Goal: Transaction & Acquisition: Purchase product/service

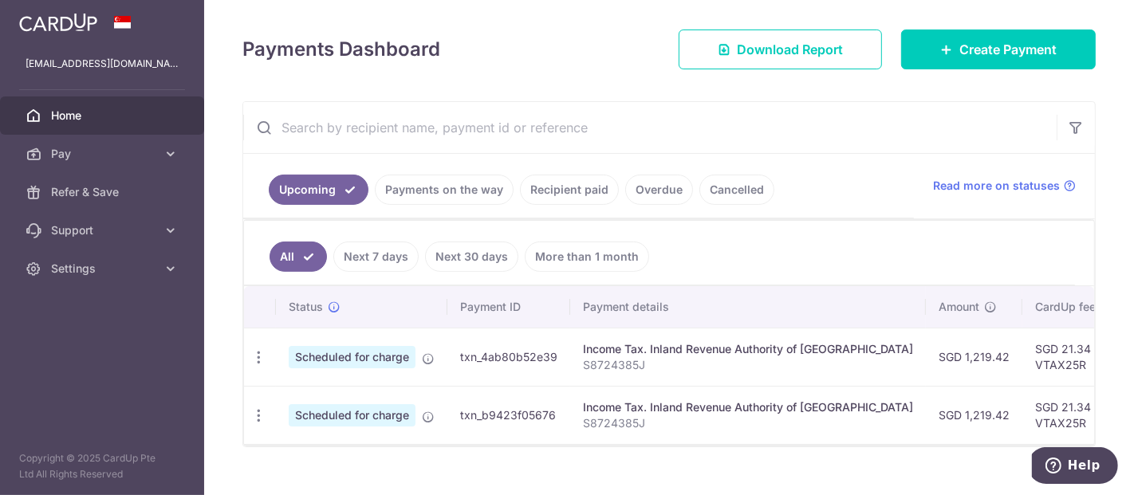
scroll to position [238, 0]
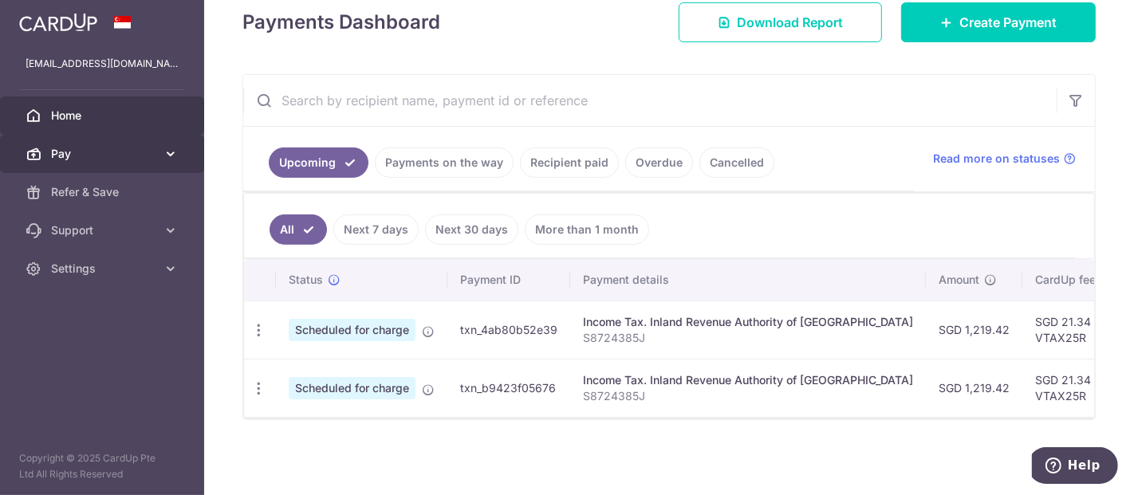
click at [152, 151] on span "Pay" at bounding box center [103, 154] width 105 height 16
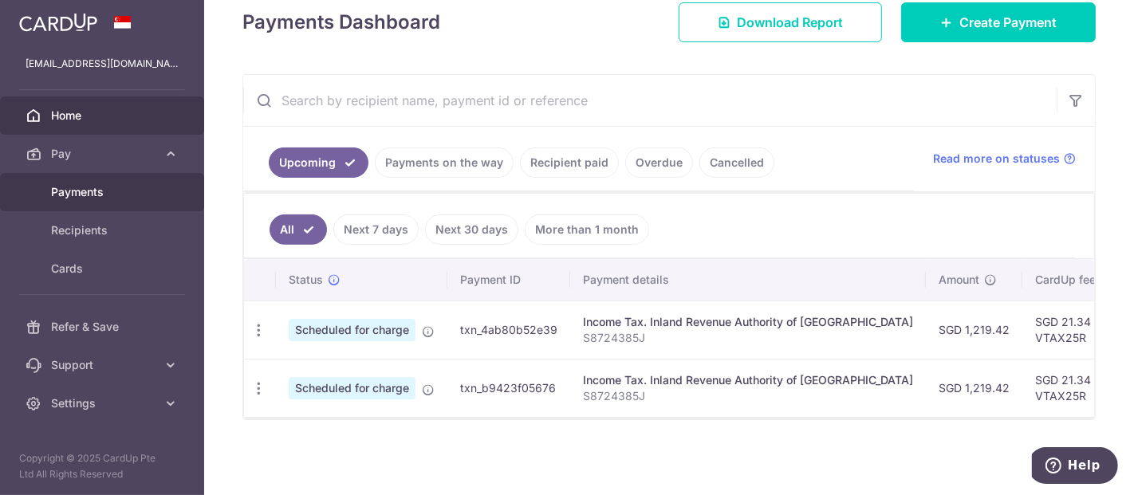
click at [136, 191] on span "Payments" at bounding box center [103, 192] width 105 height 16
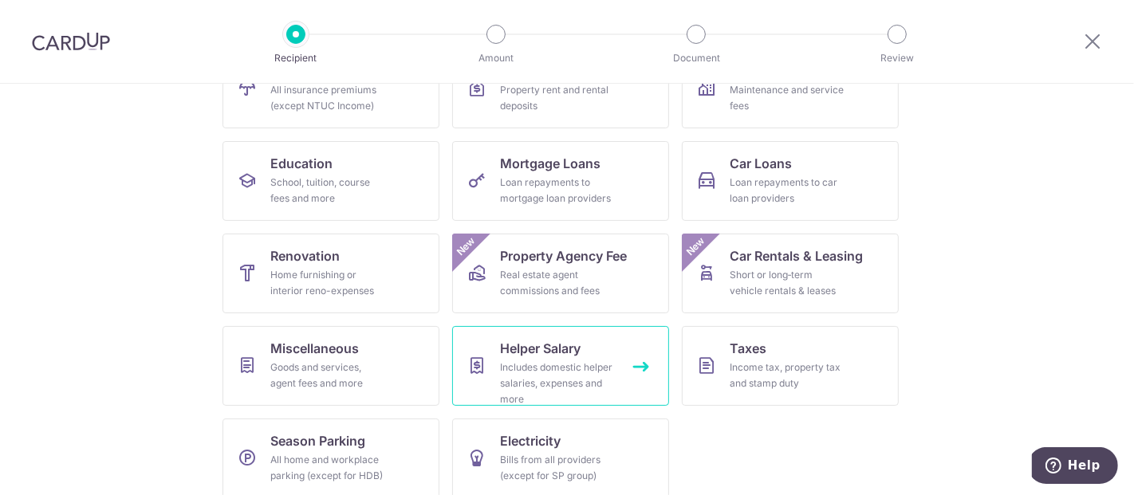
scroll to position [217, 0]
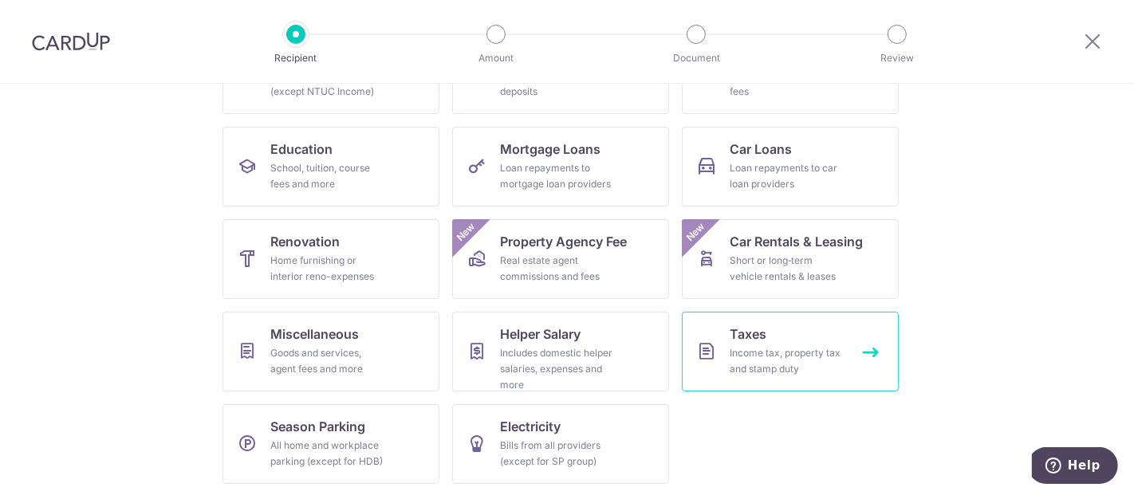
click at [730, 337] on span "Taxes" at bounding box center [748, 334] width 37 height 19
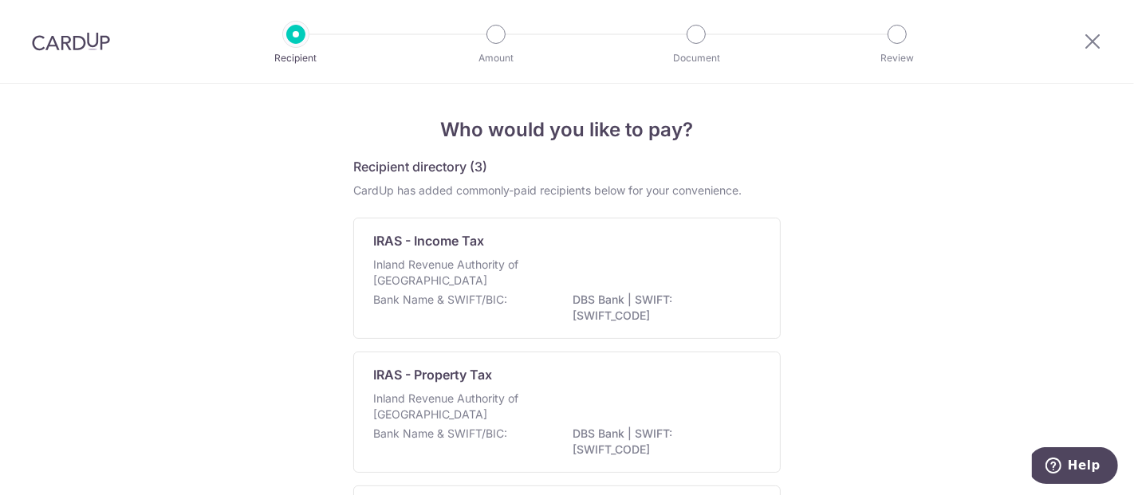
click at [592, 281] on div "Inland Revenue Authority of [GEOGRAPHIC_DATA]" at bounding box center [567, 274] width 388 height 35
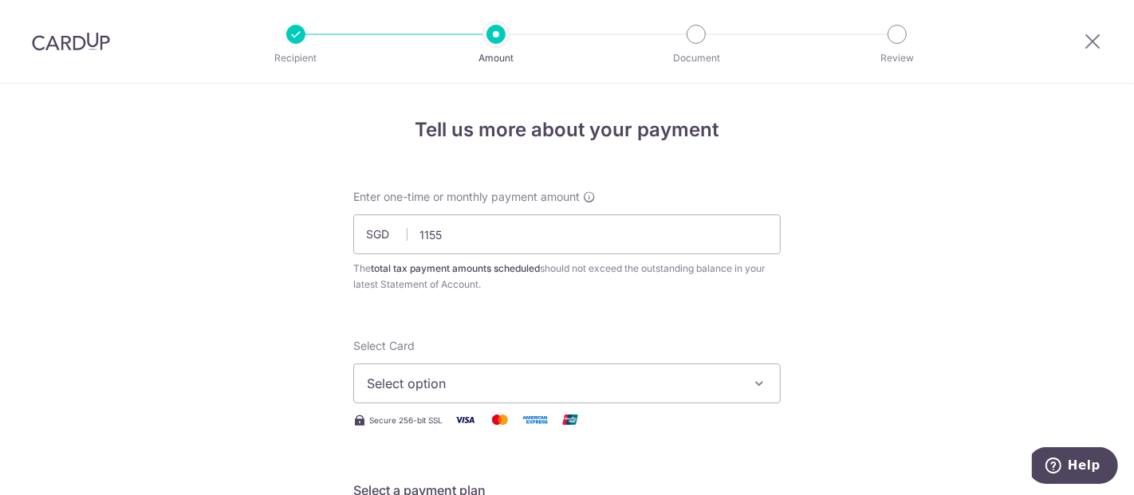
type input "1,155.00"
click at [510, 392] on span "Select option" at bounding box center [553, 383] width 372 height 19
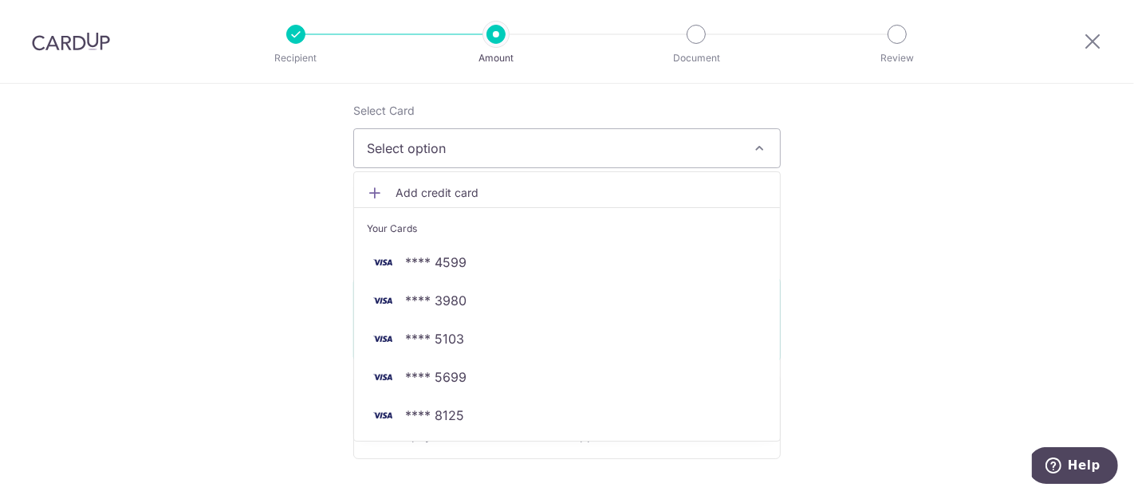
scroll to position [236, 0]
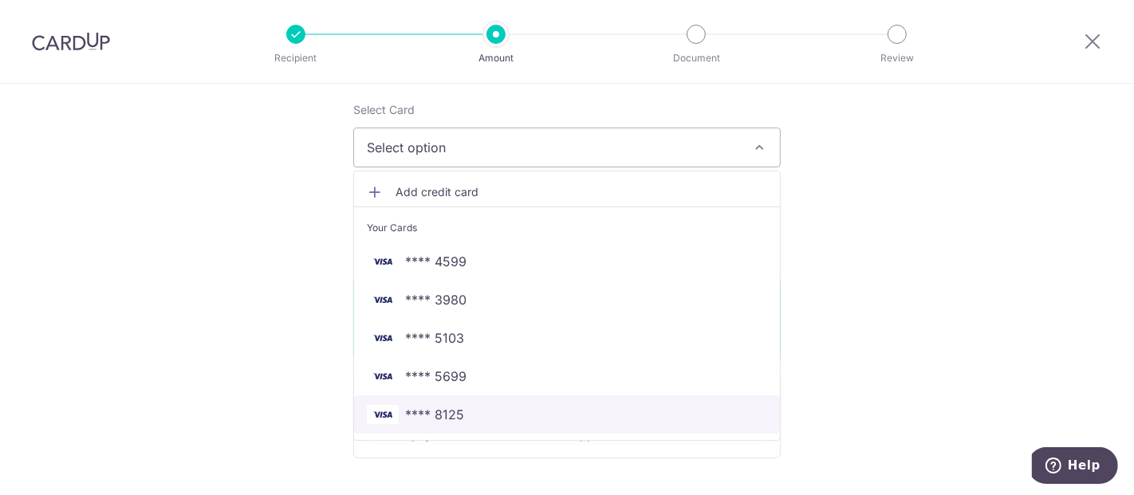
click at [466, 411] on span "**** 8125" at bounding box center [567, 414] width 400 height 19
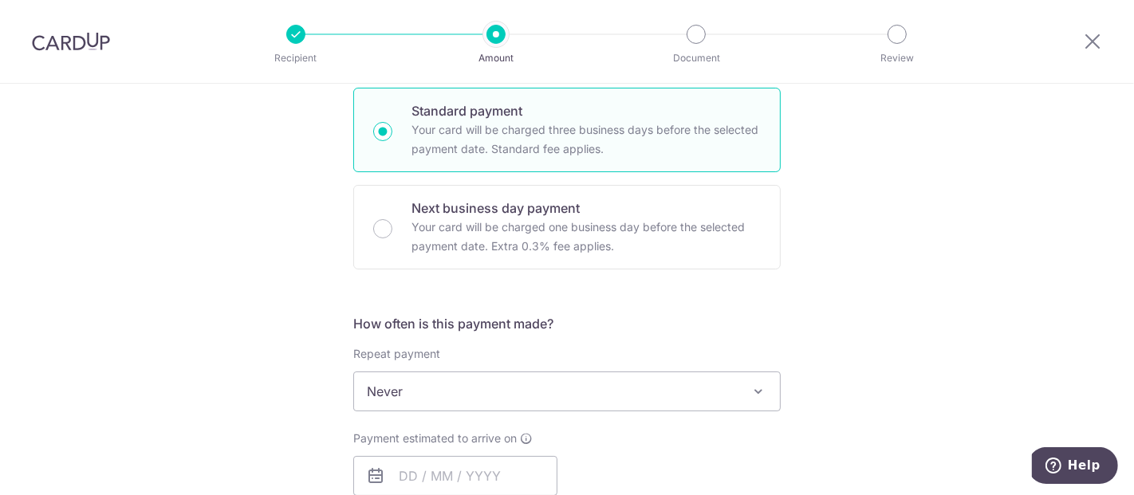
scroll to position [472, 0]
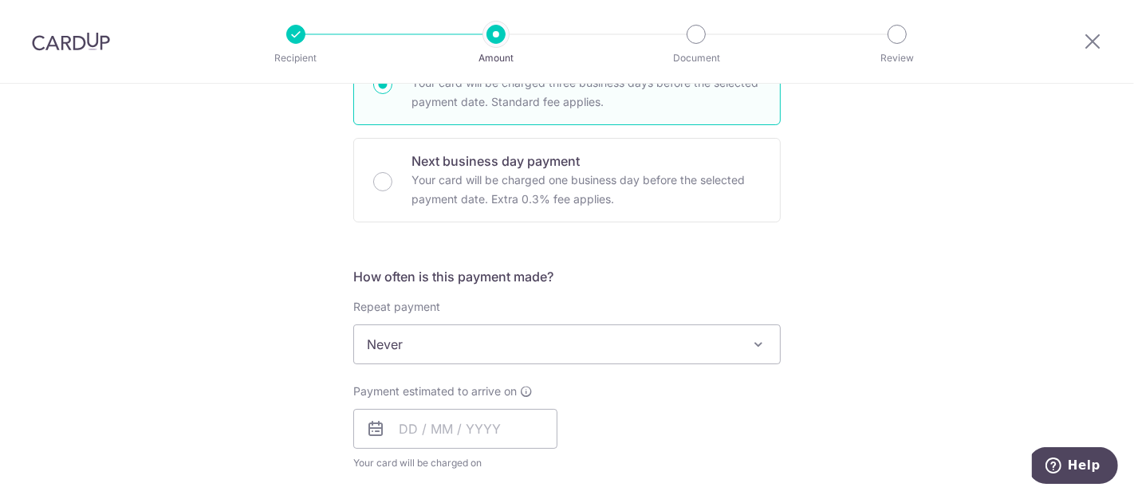
click at [485, 341] on span "Never" at bounding box center [567, 344] width 426 height 38
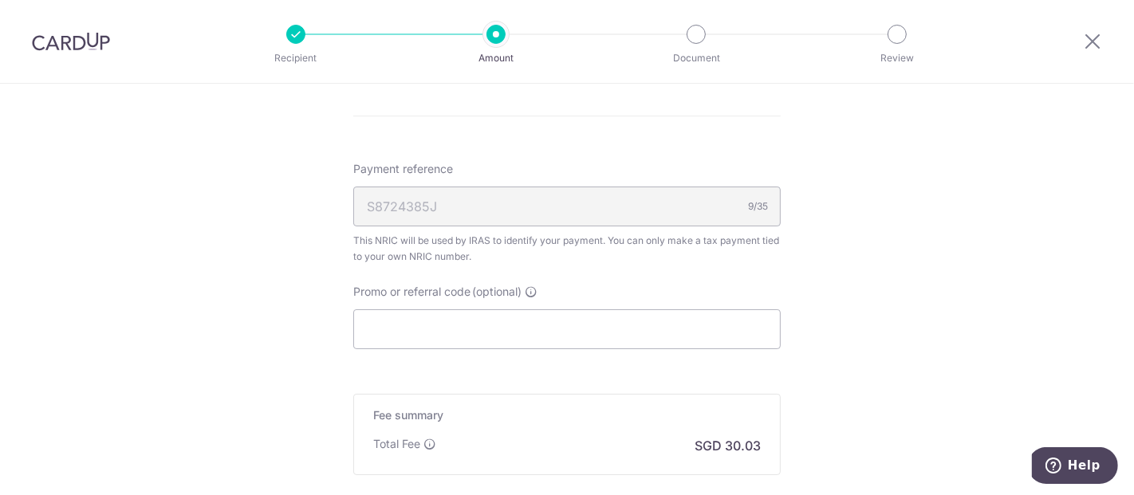
scroll to position [886, 0]
click at [459, 331] on input "Promo or referral code (optional)" at bounding box center [566, 329] width 427 height 40
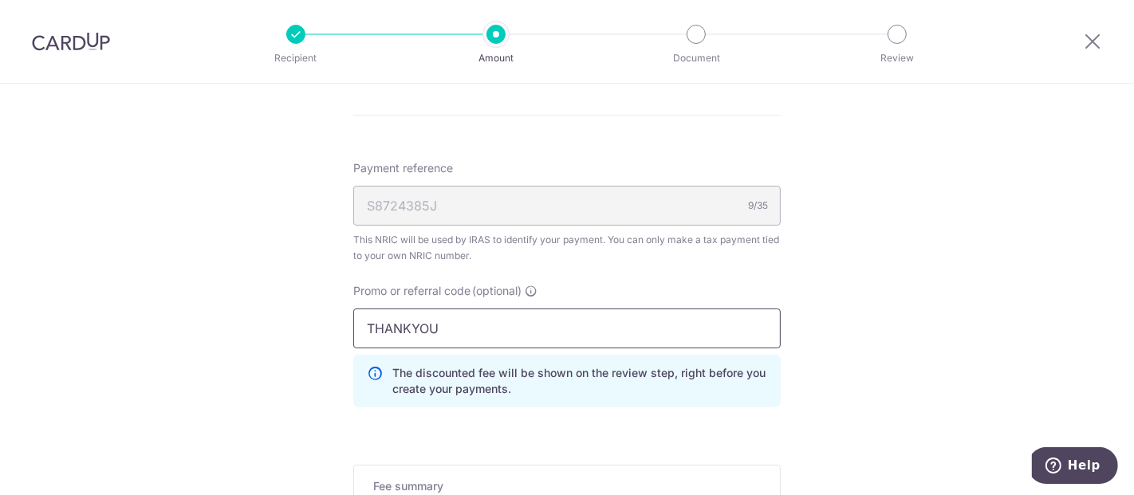
type input "THANKYOU"
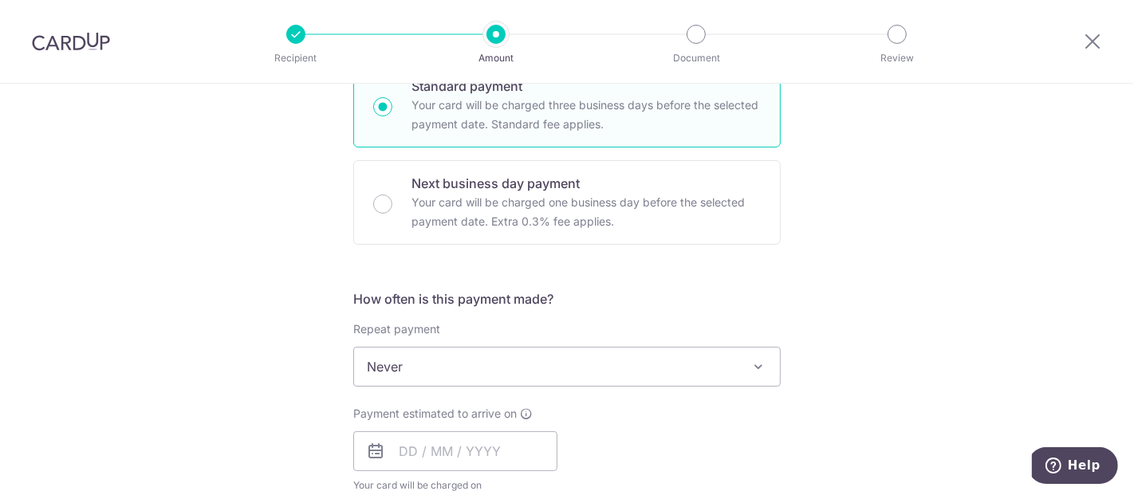
scroll to position [531, 0]
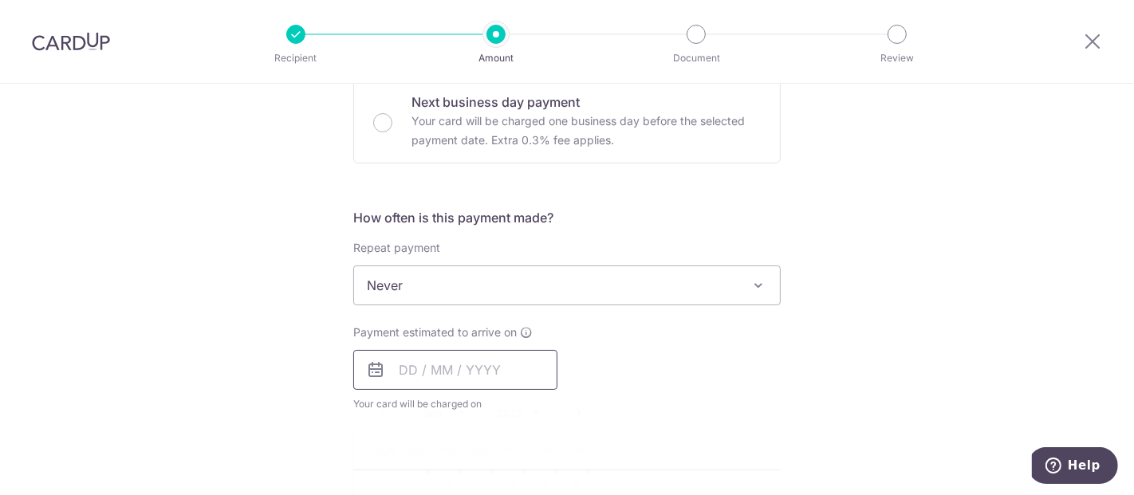
click at [494, 352] on input "text" at bounding box center [455, 370] width 204 height 40
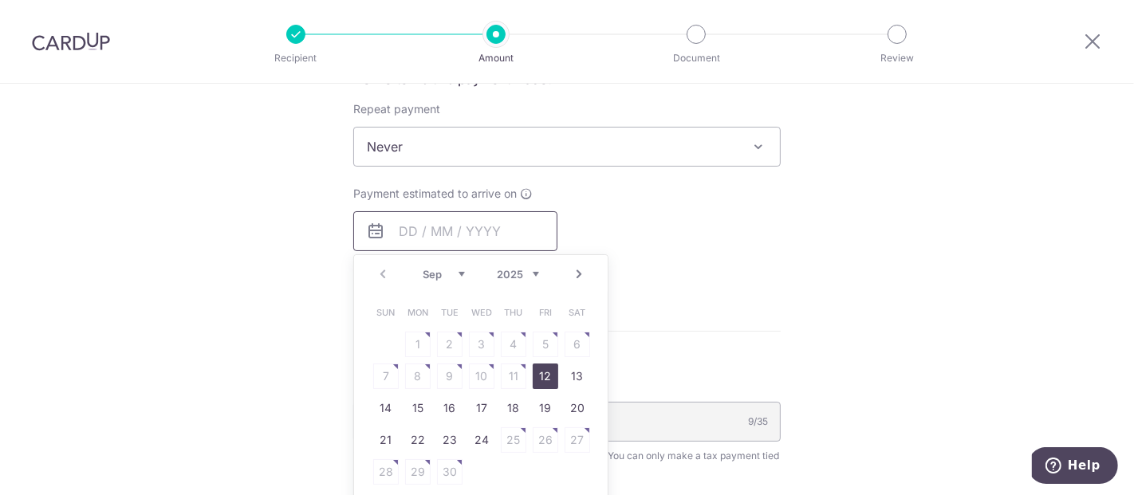
scroll to position [708, 0]
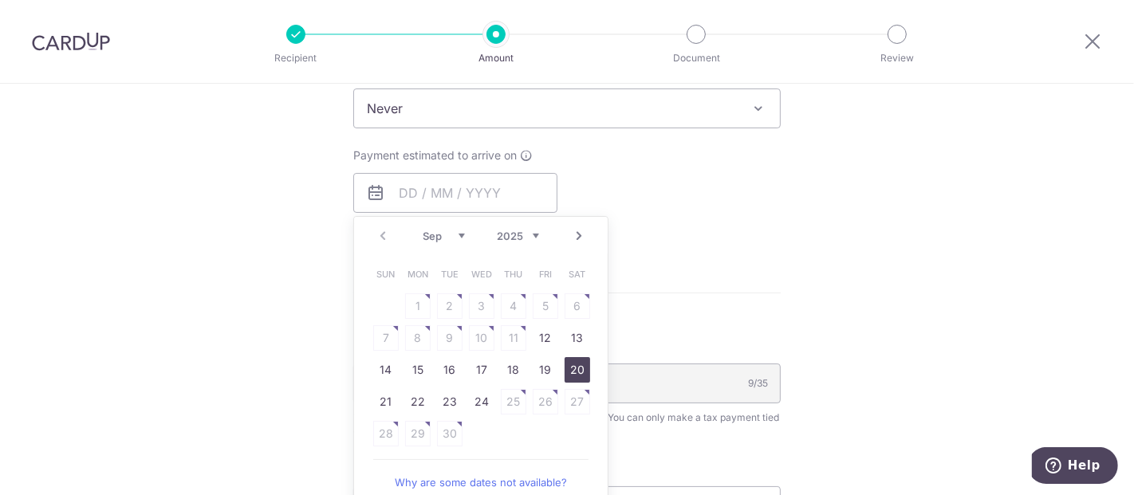
click at [565, 364] on link "20" at bounding box center [578, 370] width 26 height 26
type input "20/09/2025"
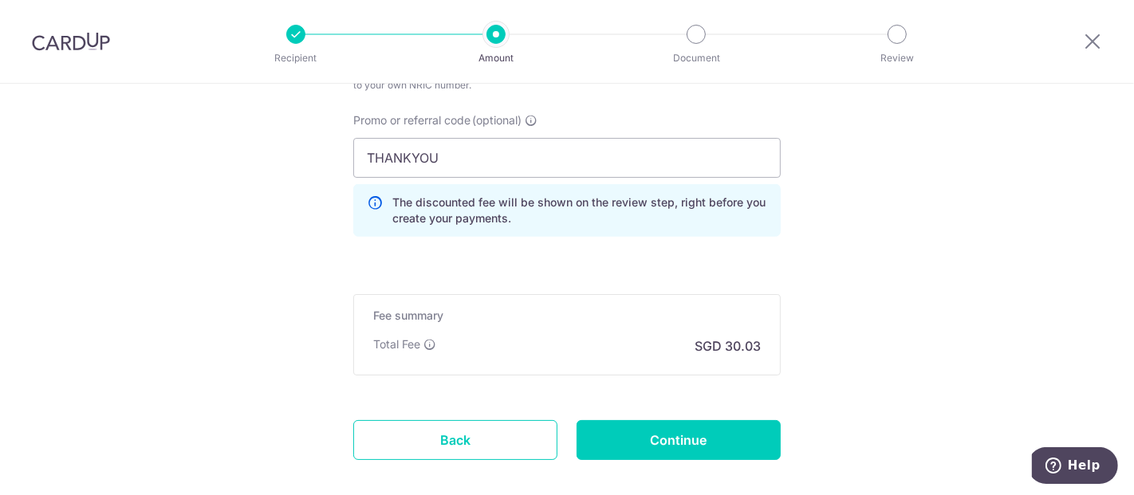
scroll to position [1203, 0]
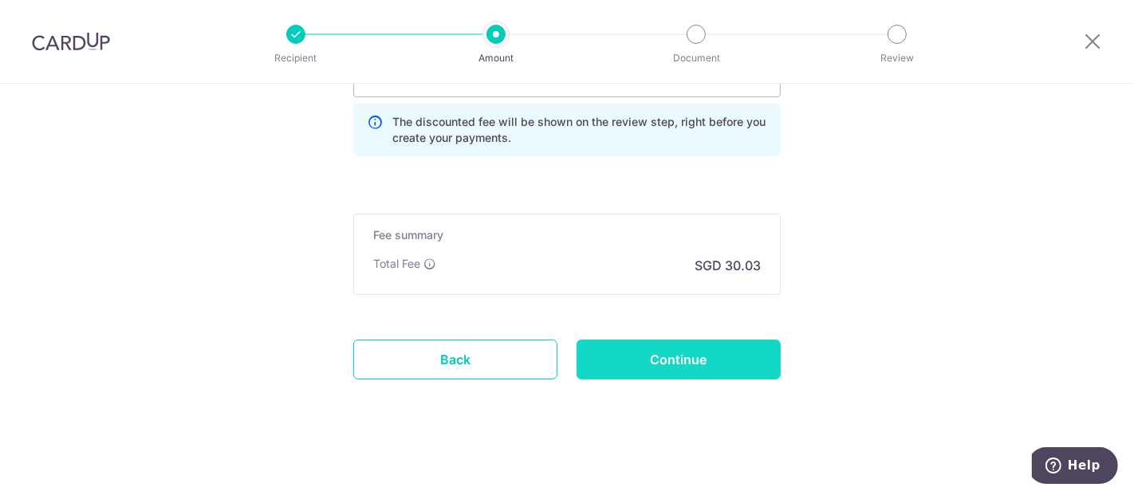
click at [750, 349] on input "Continue" at bounding box center [679, 360] width 204 height 40
type input "Create Schedule"
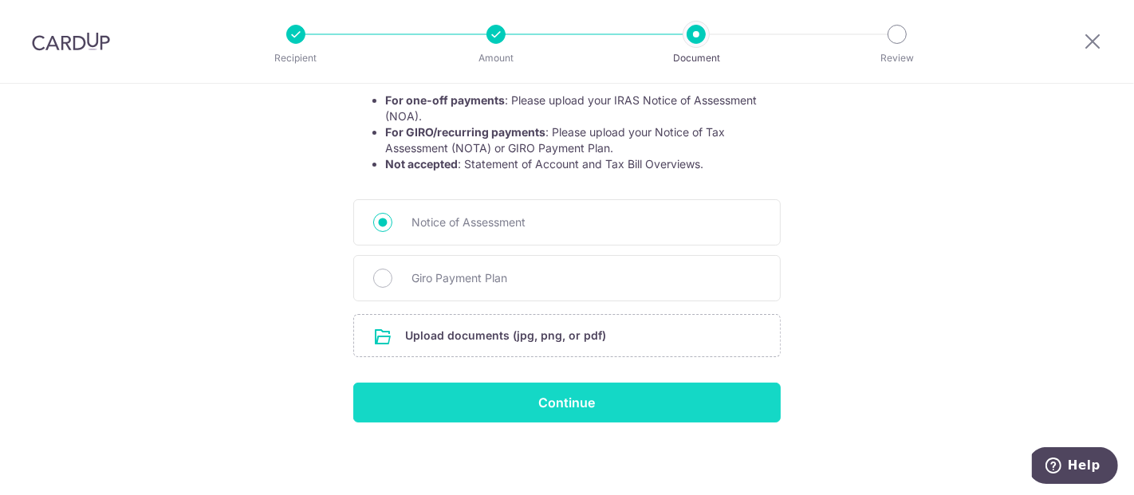
click at [583, 400] on input "Continue" at bounding box center [566, 403] width 427 height 40
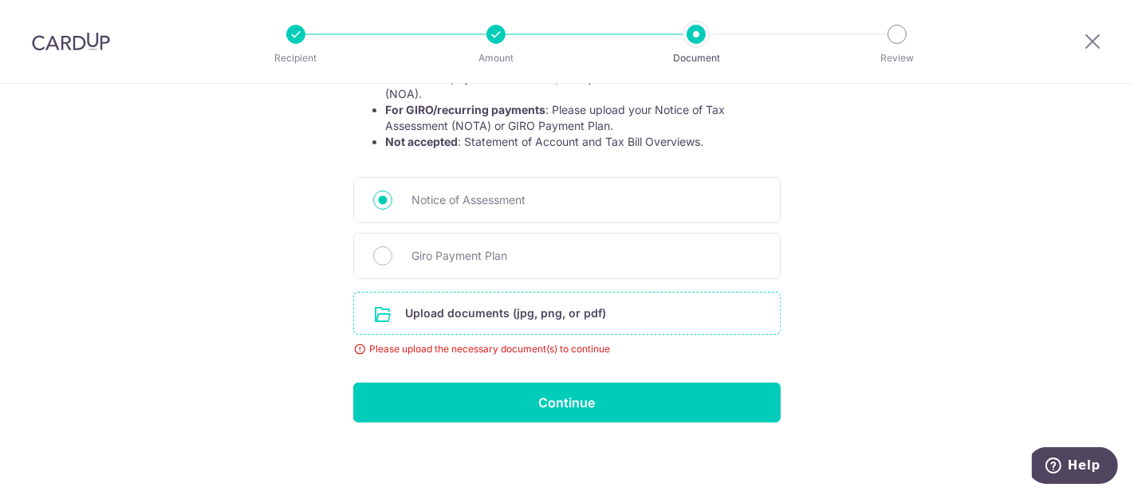
click at [606, 316] on input "file" at bounding box center [567, 313] width 426 height 41
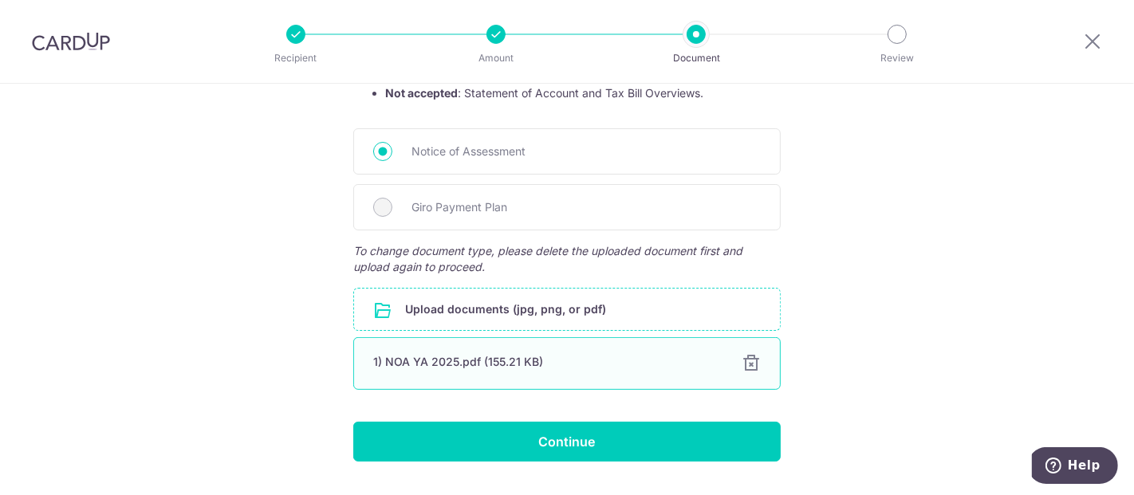
scroll to position [427, 0]
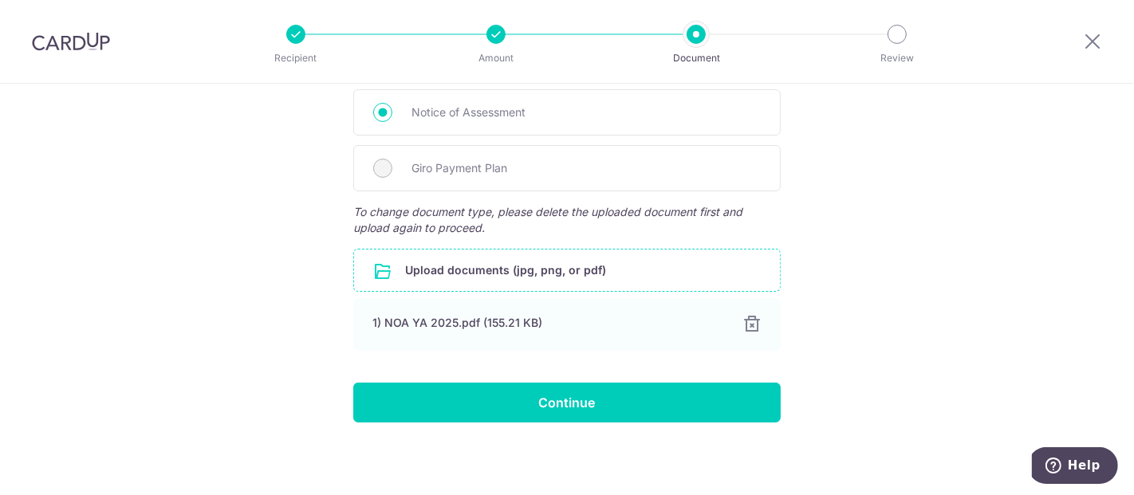
click at [622, 380] on form "Your supporting documents will enable us to approve your payments smoothly! Ple…" at bounding box center [566, 92] width 427 height 660
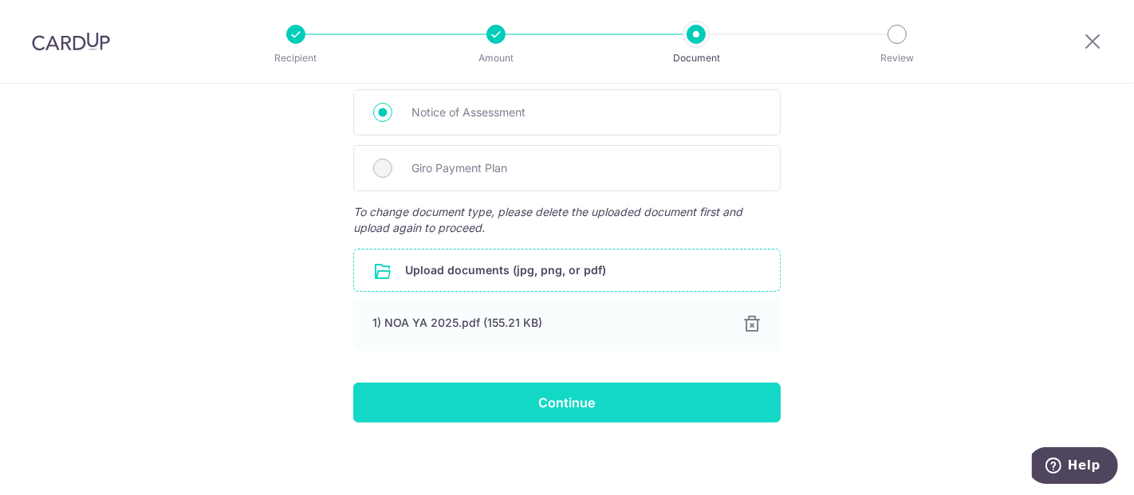
click at [622, 394] on input "Continue" at bounding box center [566, 403] width 427 height 40
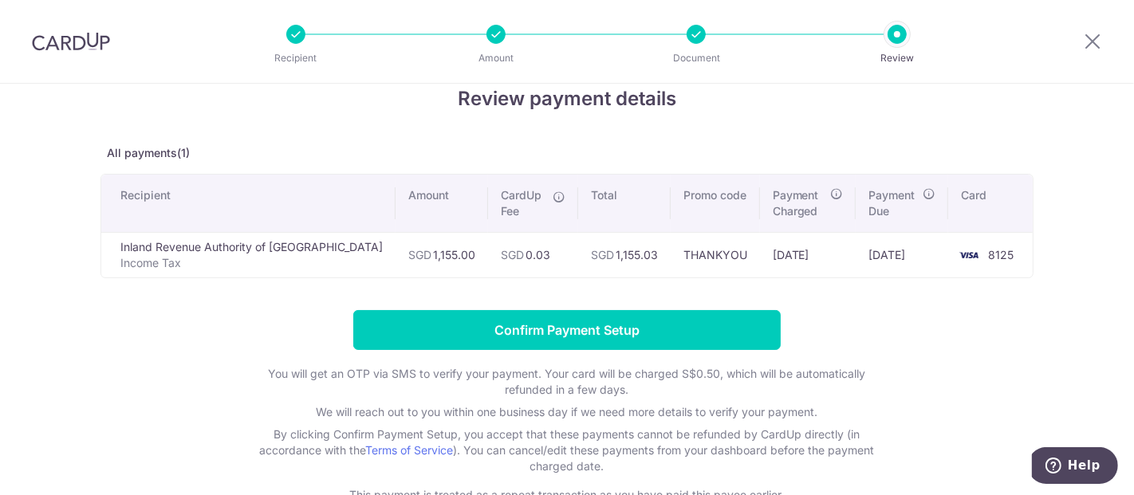
scroll to position [59, 0]
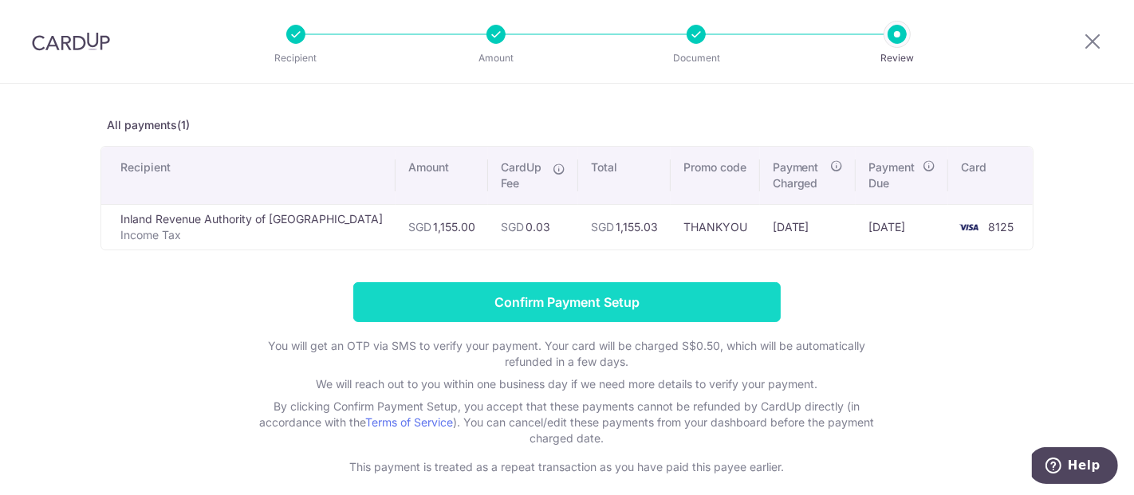
click at [688, 294] on input "Confirm Payment Setup" at bounding box center [566, 302] width 427 height 40
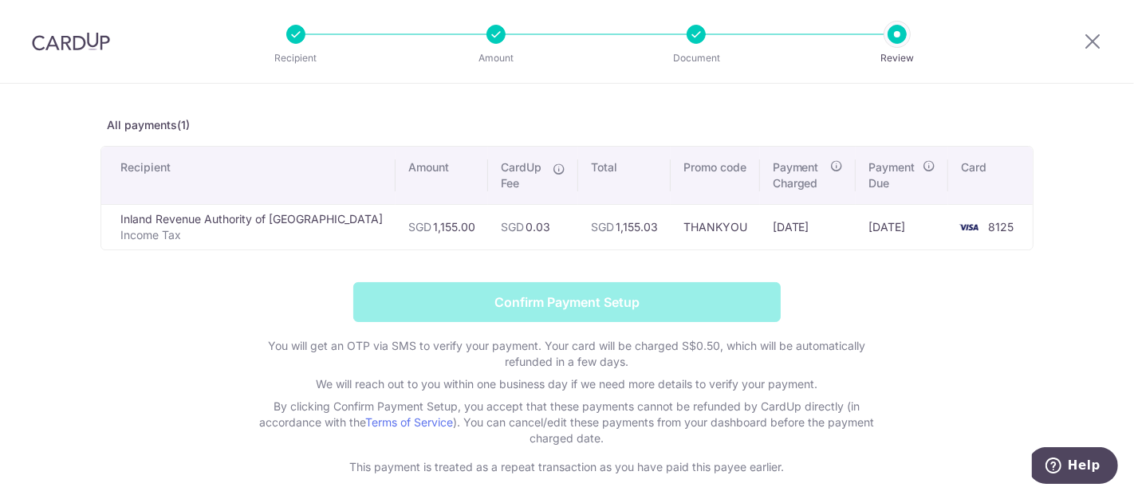
scroll to position [0, 0]
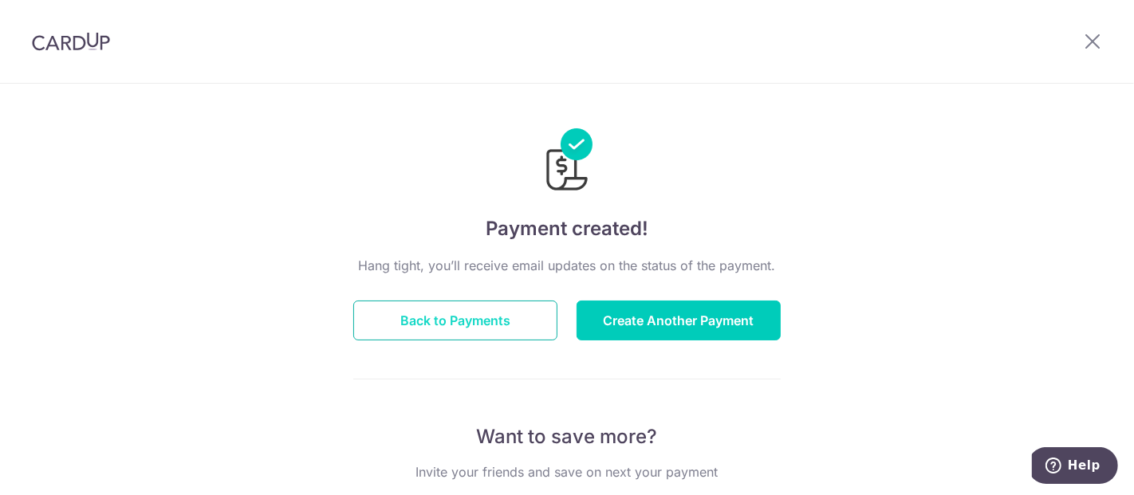
click at [522, 317] on button "Back to Payments" at bounding box center [455, 321] width 204 height 40
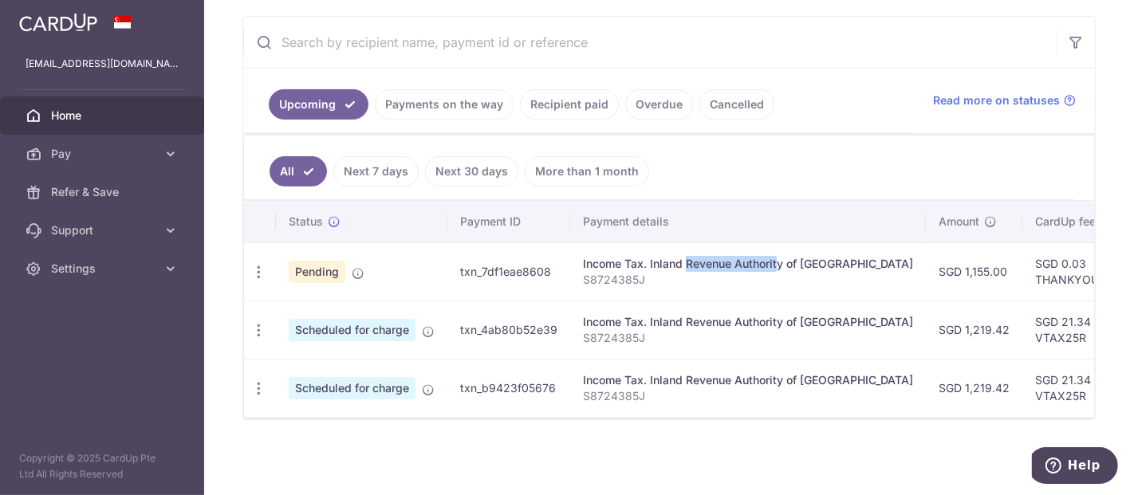
drag, startPoint x: 0, startPoint y: 0, endPoint x: 860, endPoint y: 320, distance: 917.2
click at [860, 319] on tbody "Update payment Cancel payment Pending txn_7df1eae8608 Income Tax. Inland Revenu…" at bounding box center [894, 329] width 1301 height 175
click at [860, 320] on td "Income Tax. Inland Revenue Authority of Singapore S8724385J" at bounding box center [748, 330] width 356 height 58
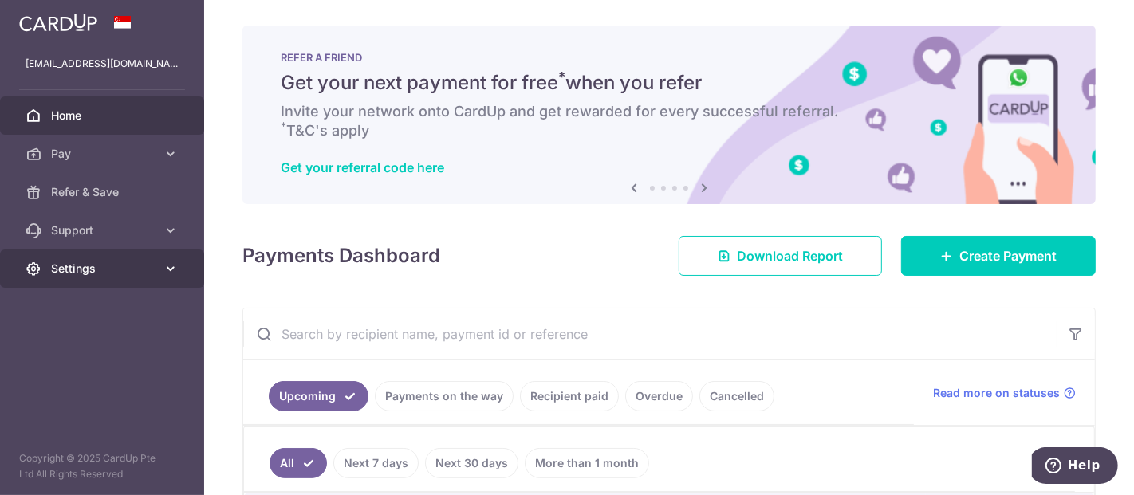
click at [162, 258] on link "Settings" at bounding box center [102, 269] width 204 height 38
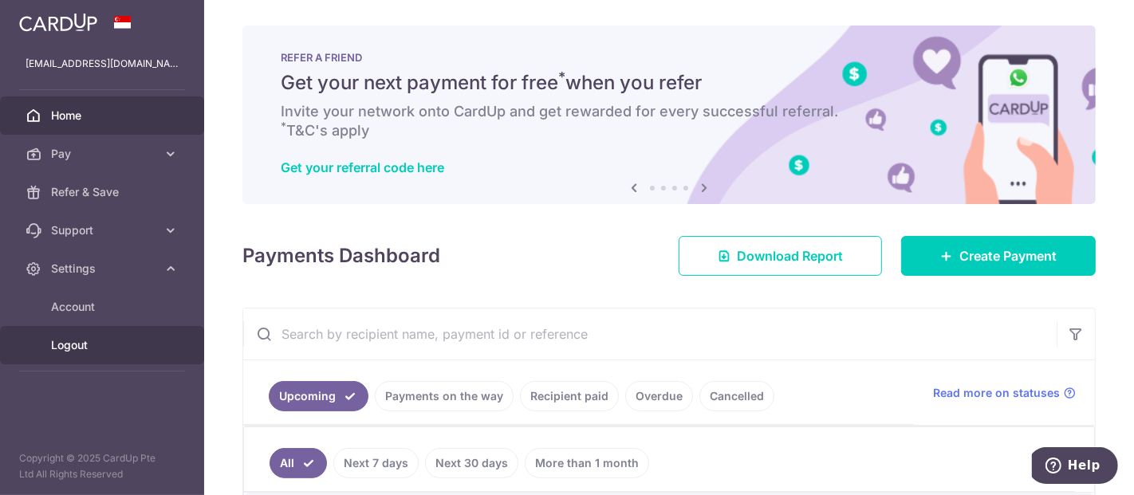
click at [83, 347] on span "Logout" at bounding box center [103, 345] width 105 height 16
